Goal: Task Accomplishment & Management: Manage account settings

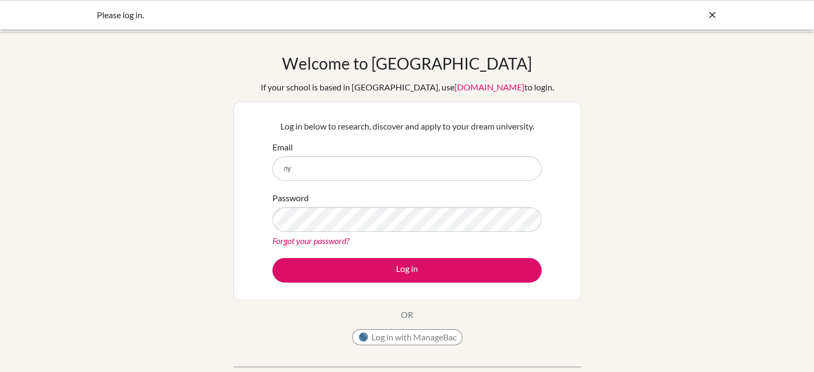
type input "л"
type input "[EMAIL_ADDRESS][DOMAIN_NAME]"
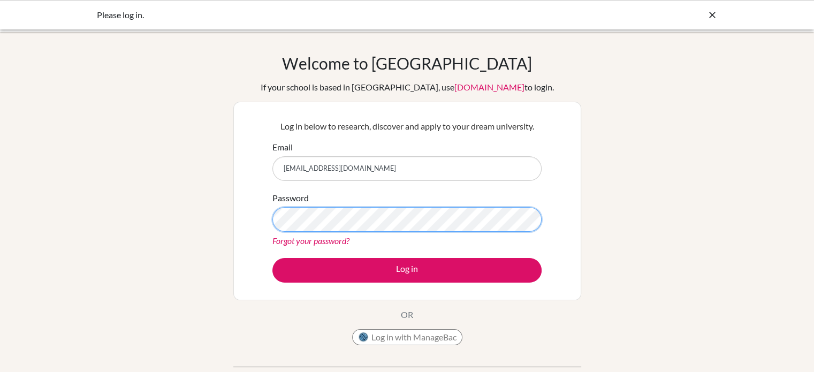
click at [272, 258] on button "Log in" at bounding box center [406, 270] width 269 height 25
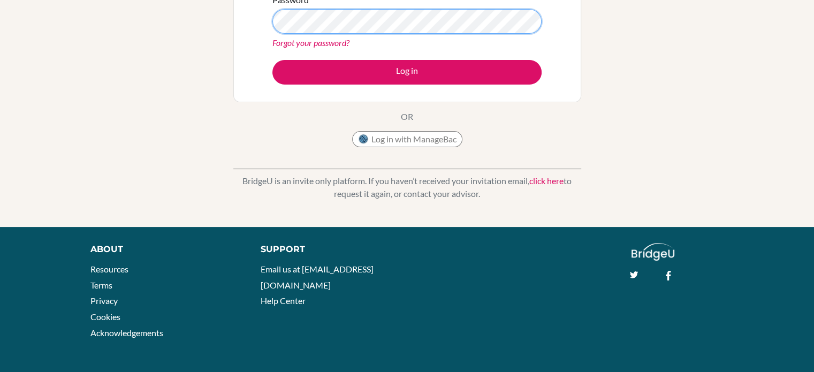
scroll to position [138, 0]
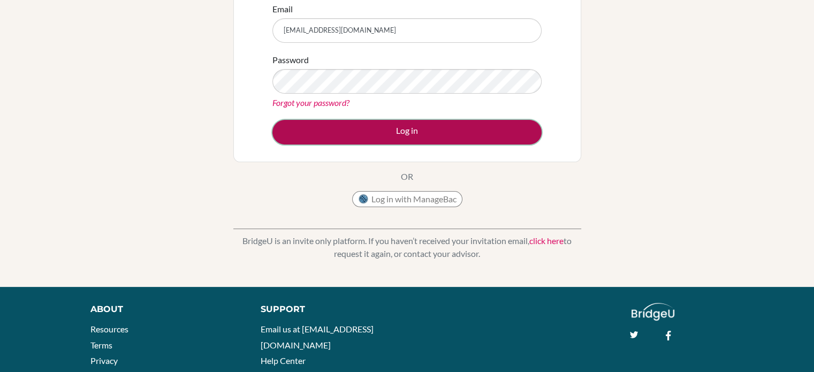
click at [406, 127] on button "Log in" at bounding box center [406, 132] width 269 height 25
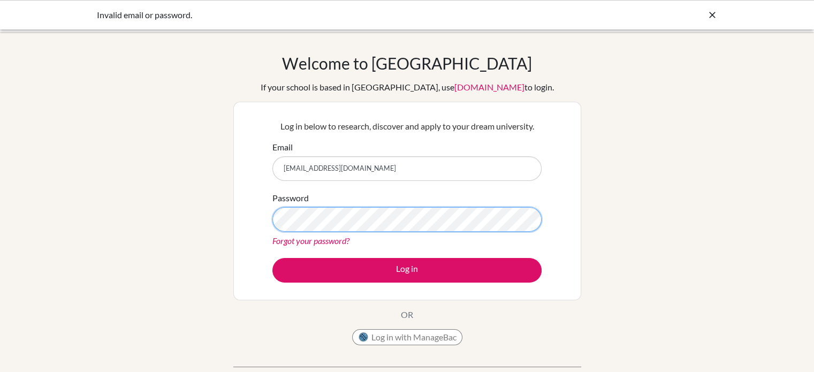
click at [272, 258] on button "Log in" at bounding box center [406, 270] width 269 height 25
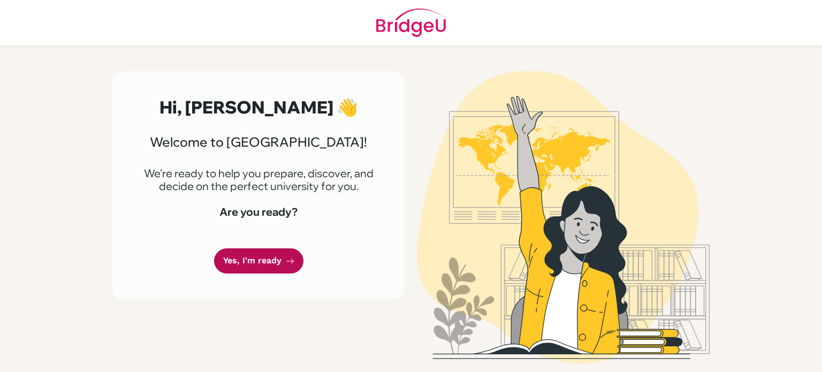
click at [248, 259] on link "Yes, I'm ready" at bounding box center [258, 260] width 89 height 25
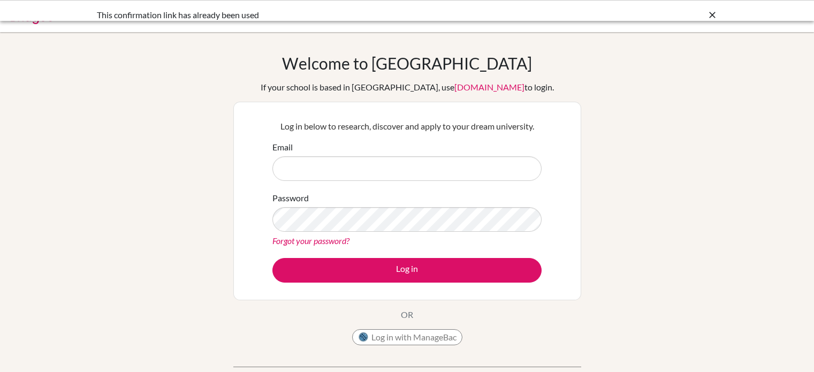
scroll to position [59, 0]
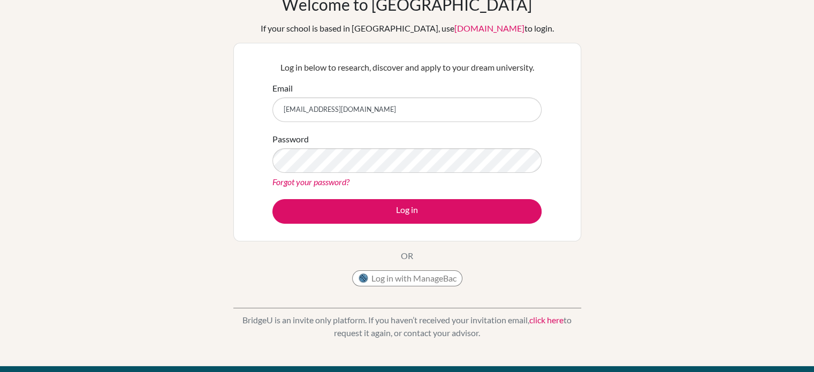
type input "[EMAIL_ADDRESS][DOMAIN_NAME]"
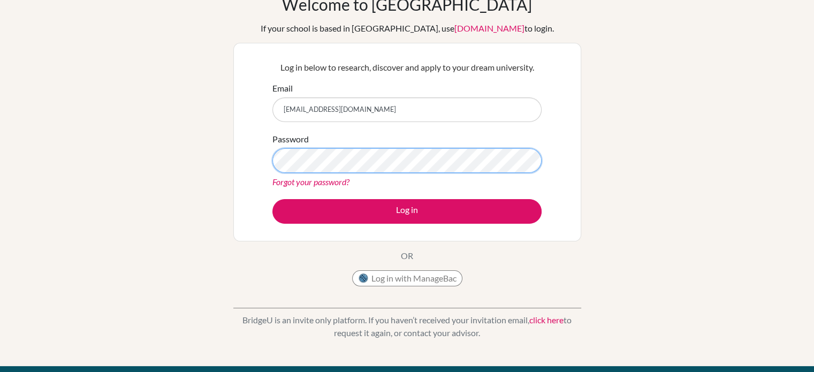
click at [272, 199] on button "Log in" at bounding box center [406, 211] width 269 height 25
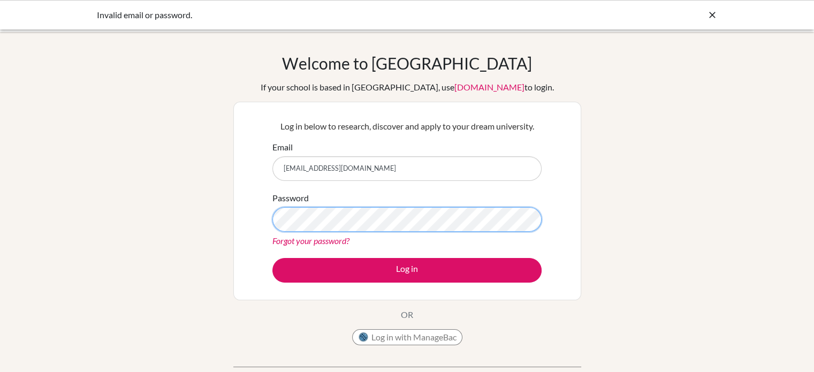
click at [272, 258] on button "Log in" at bounding box center [406, 270] width 269 height 25
